Goal: Task Accomplishment & Management: Manage account settings

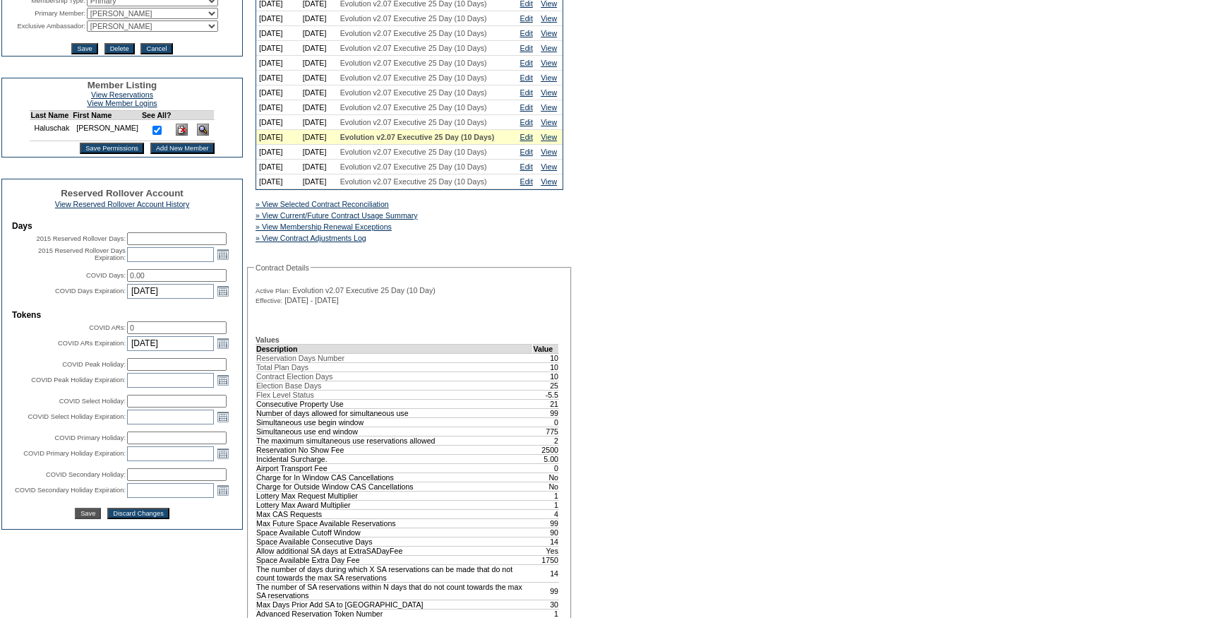
click at [611, 232] on div "A B C D E F G H I J K L M N O P Q R S T U V W X Y Z ER Accounts Edit Membership…" at bounding box center [603, 599] width 1207 height 1633
click at [529, 126] on link "Edit" at bounding box center [526, 122] width 13 height 8
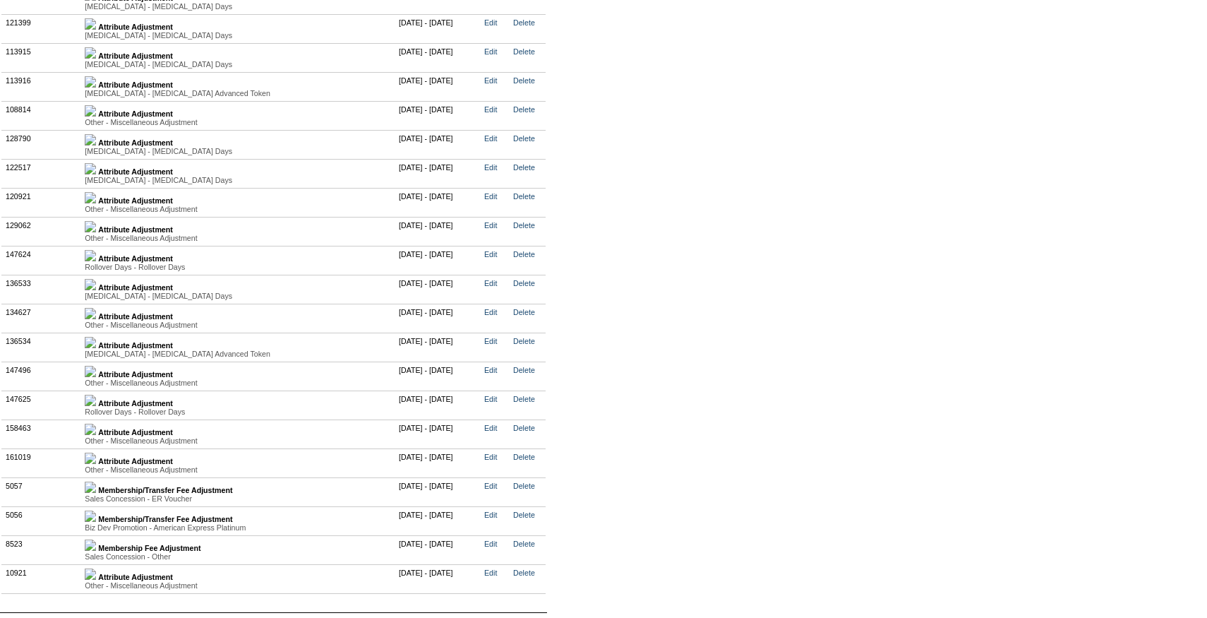
scroll to position [3354, 0]
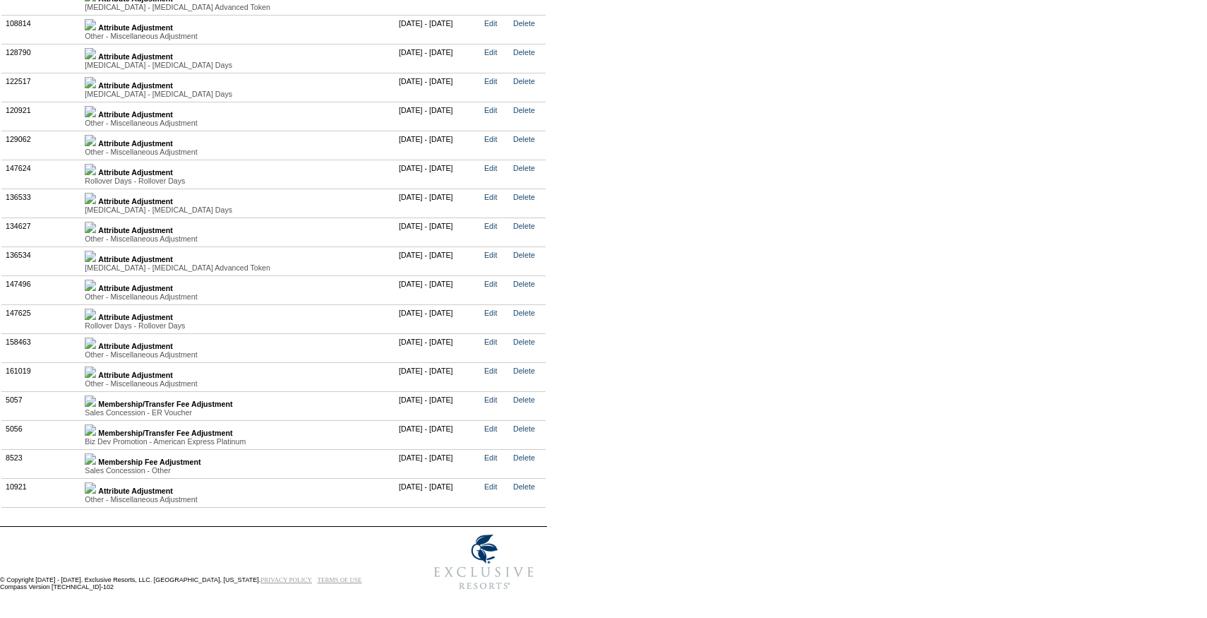
click at [96, 320] on img at bounding box center [90, 313] width 11 height 11
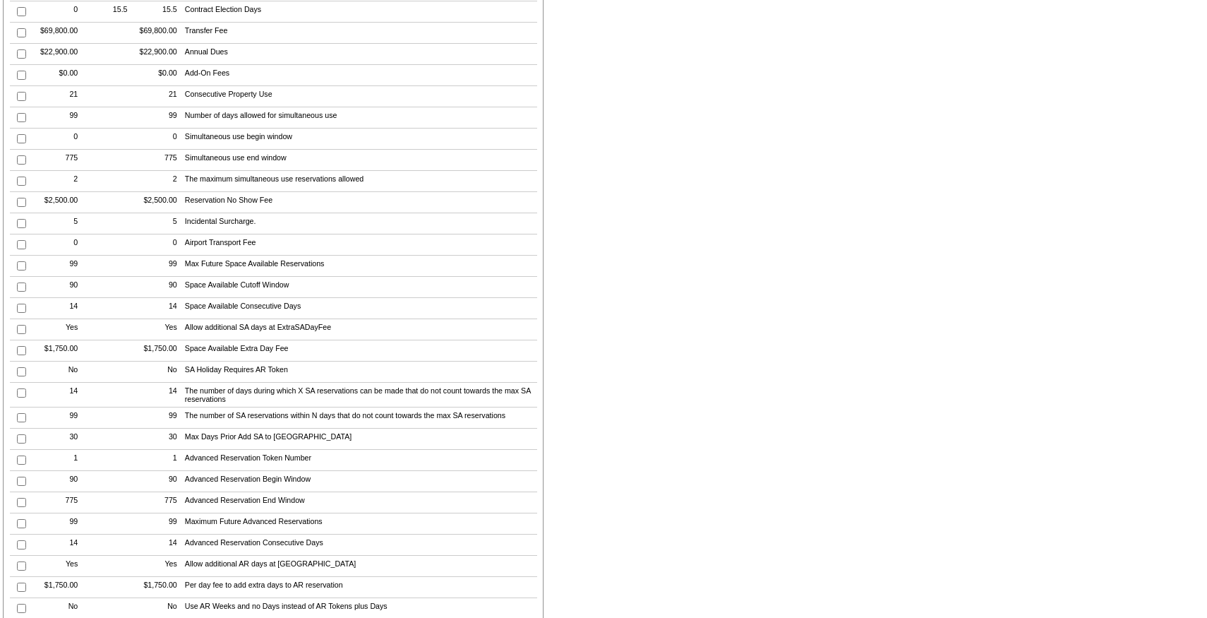
scroll to position [0, 0]
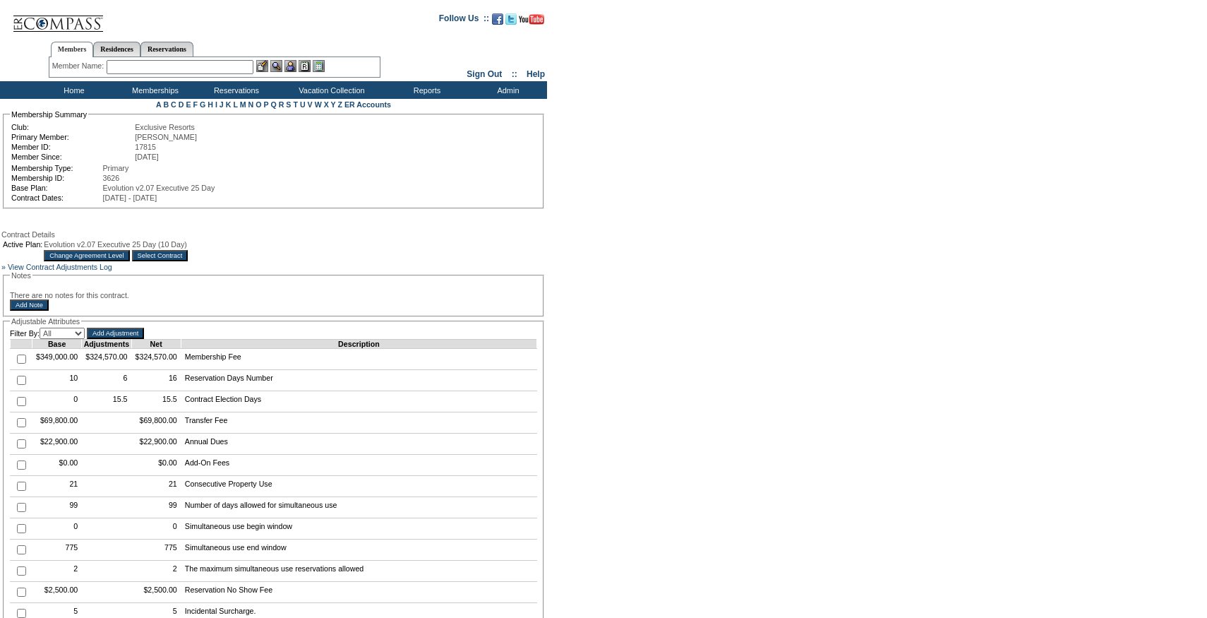
click at [23, 385] on input "checkbox" at bounding box center [21, 380] width 9 height 9
checkbox input "true"
click at [143, 339] on input "Add Adjustment" at bounding box center [115, 333] width 57 height 11
